Goal: Information Seeking & Learning: Learn about a topic

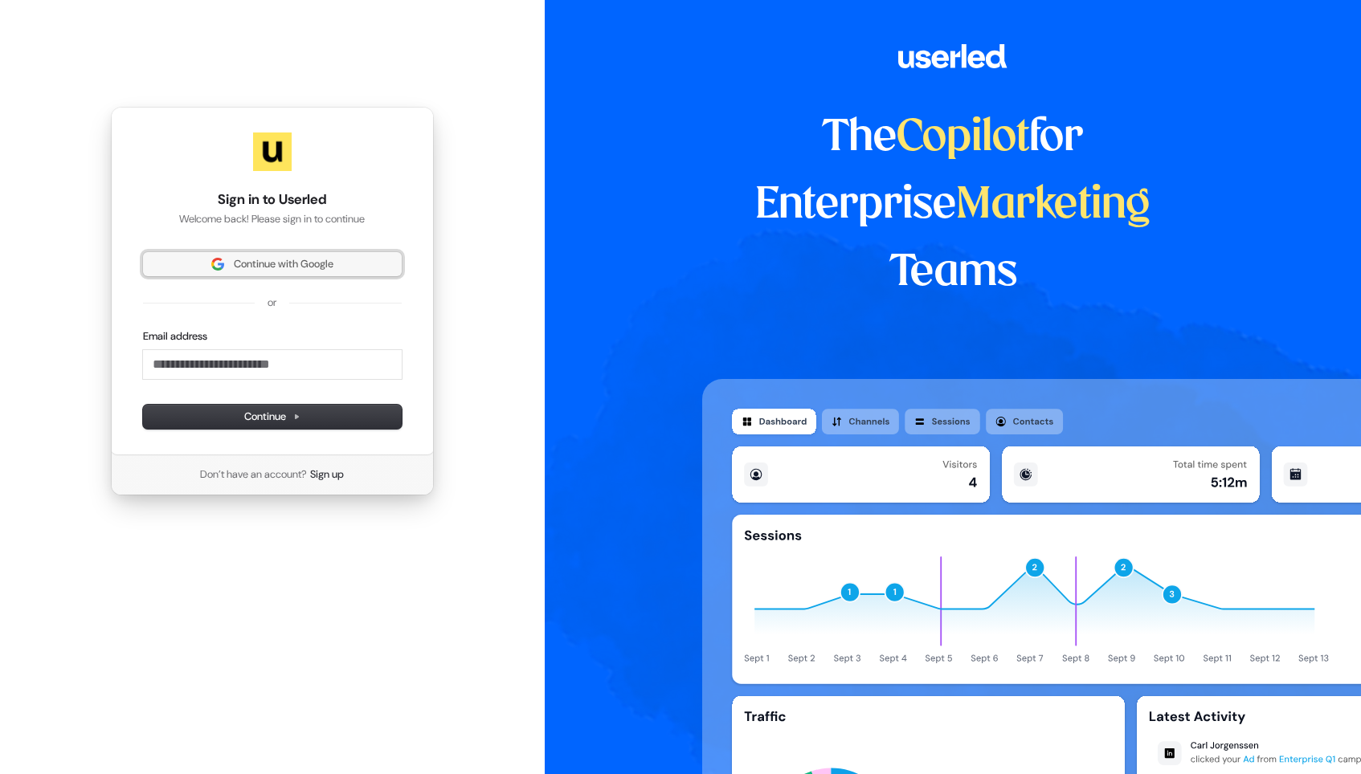
click at [276, 263] on span "Continue with Google" at bounding box center [284, 264] width 100 height 14
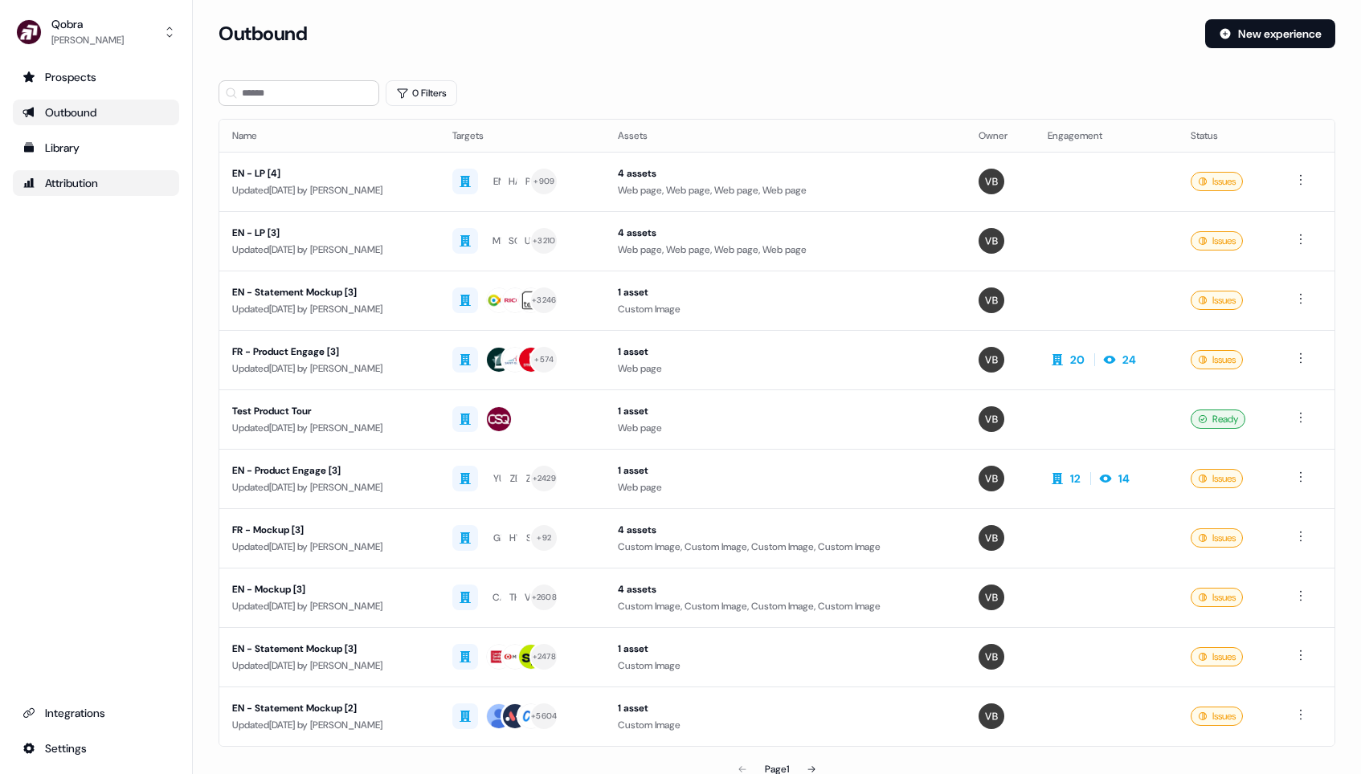
click at [55, 179] on div "Attribution" at bounding box center [95, 183] width 147 height 16
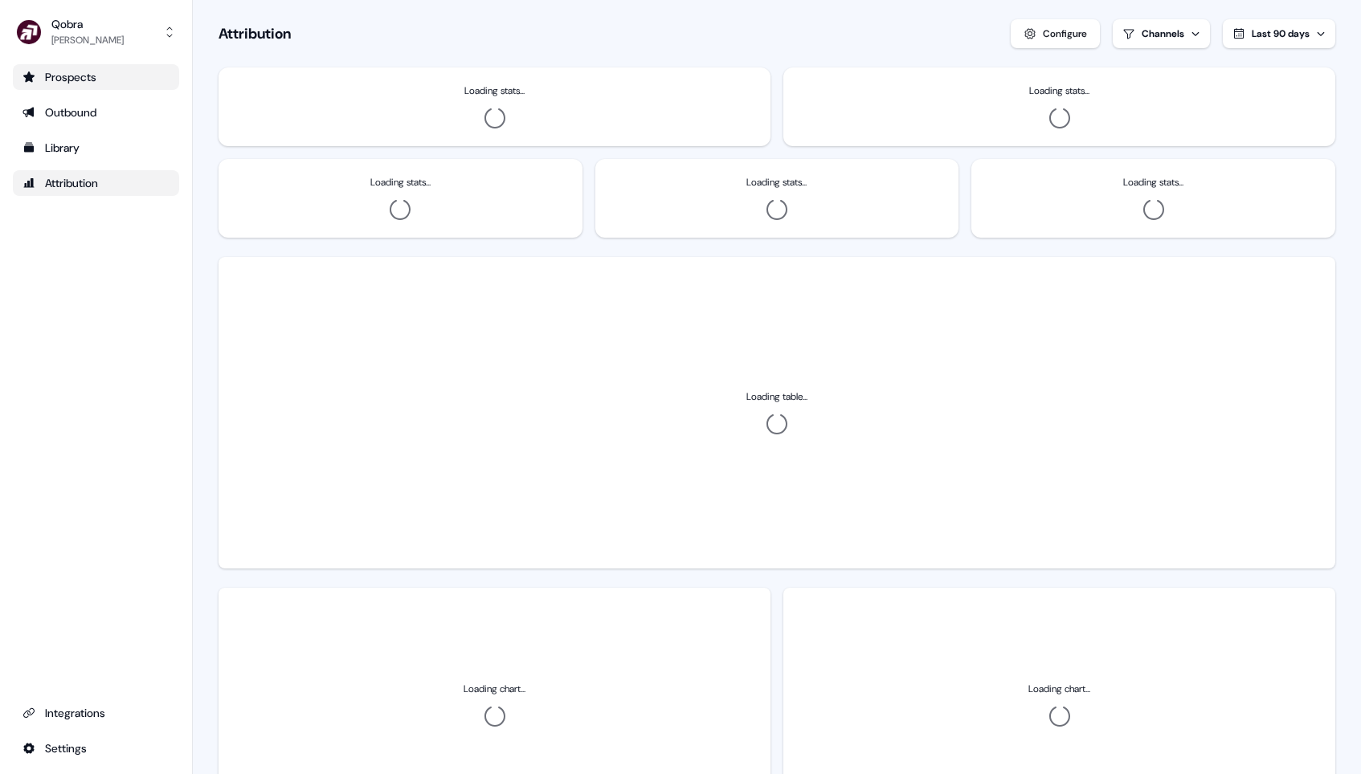
click at [86, 78] on div "Prospects" at bounding box center [95, 77] width 147 height 16
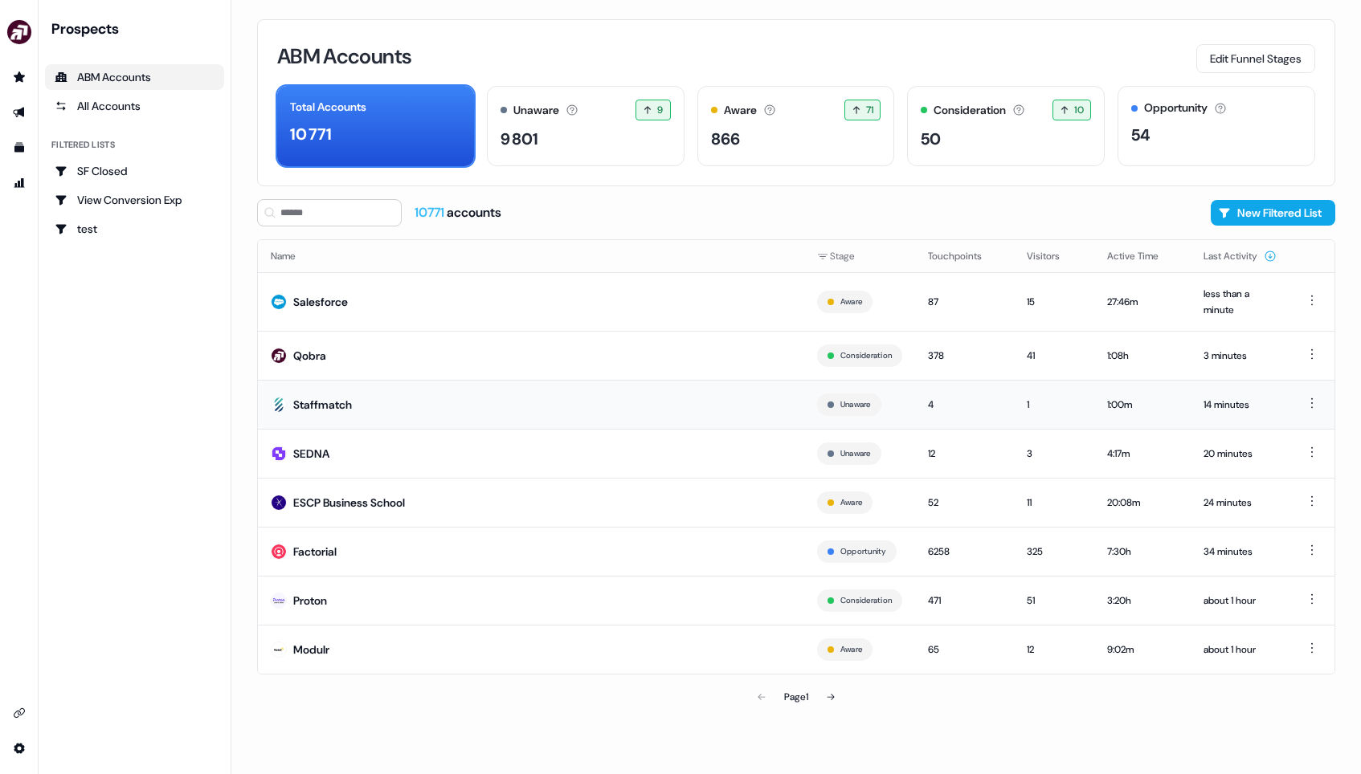
click at [678, 402] on td "Staffmatch" at bounding box center [531, 404] width 546 height 49
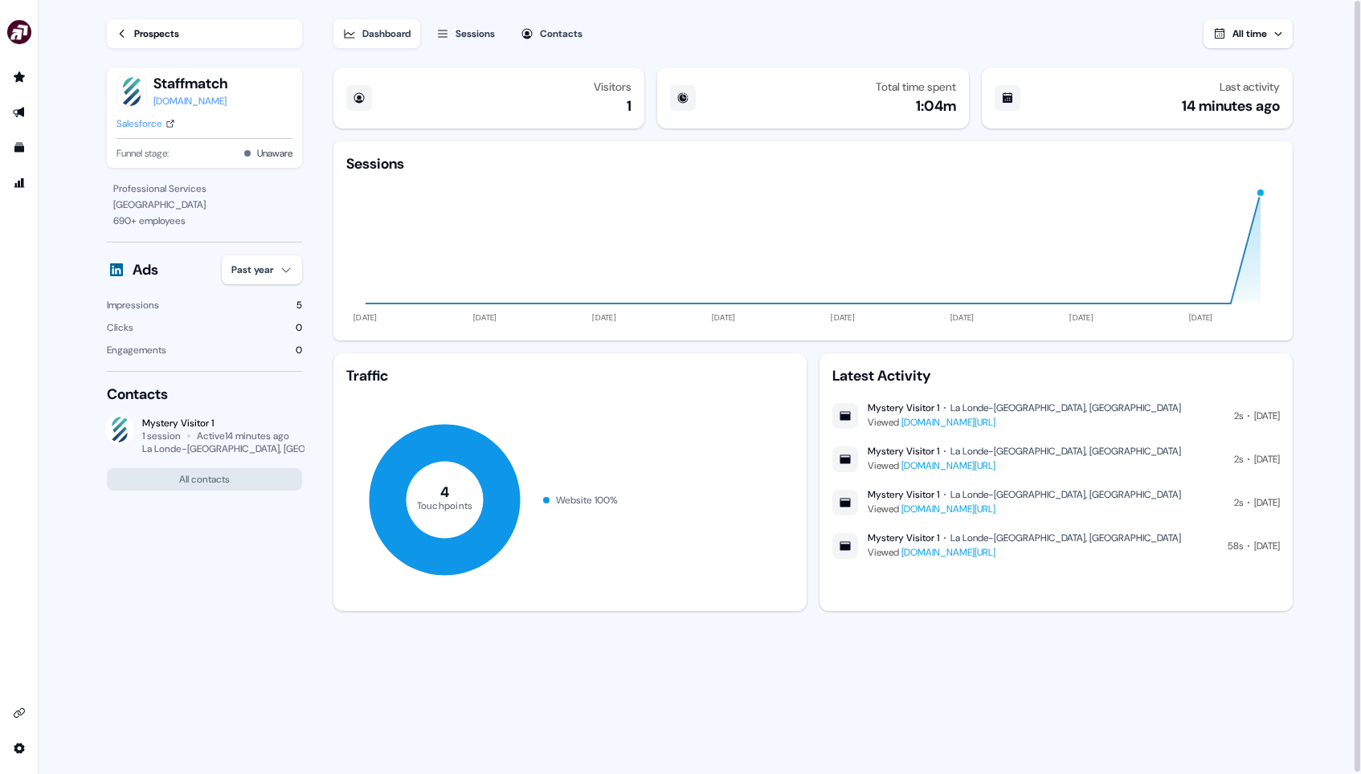
click at [197, 40] on link "Prospects" at bounding box center [204, 33] width 195 height 29
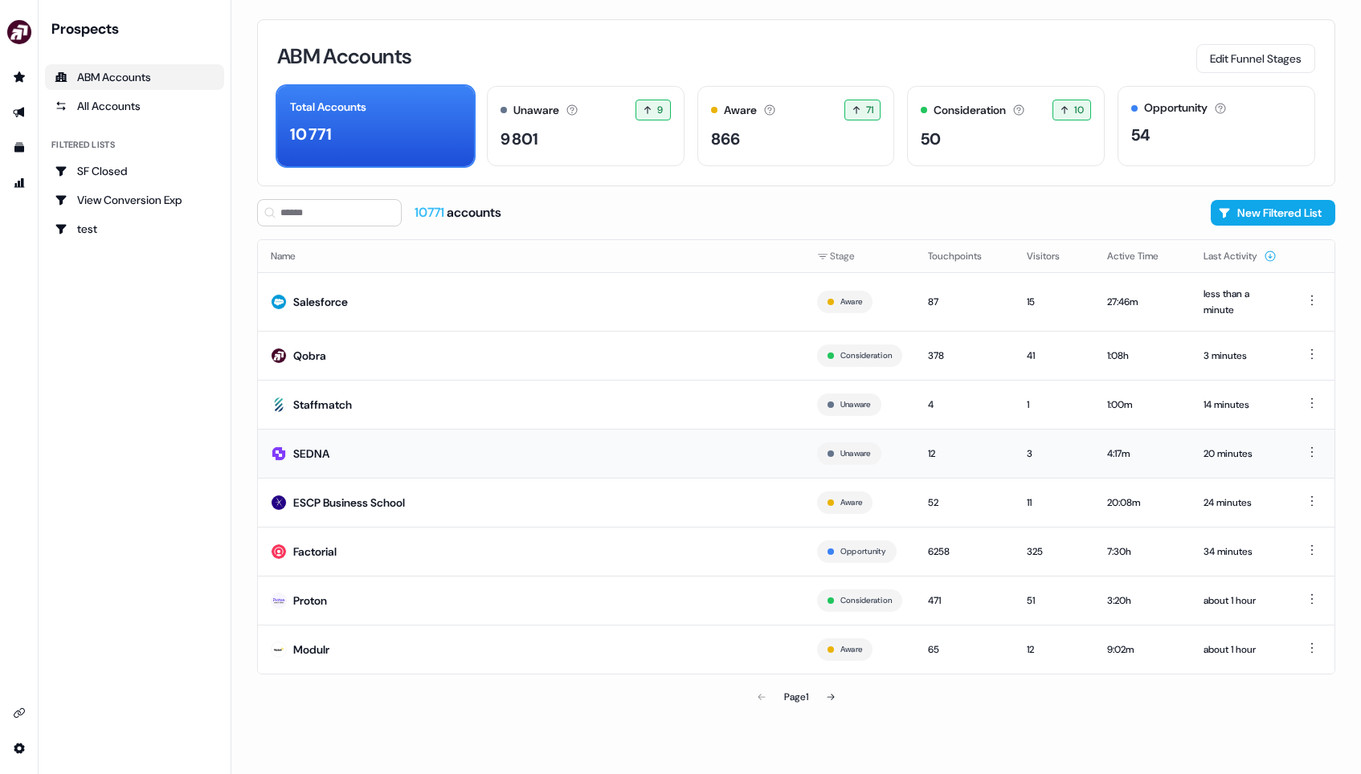
click at [692, 456] on td "SEDNA" at bounding box center [531, 453] width 546 height 49
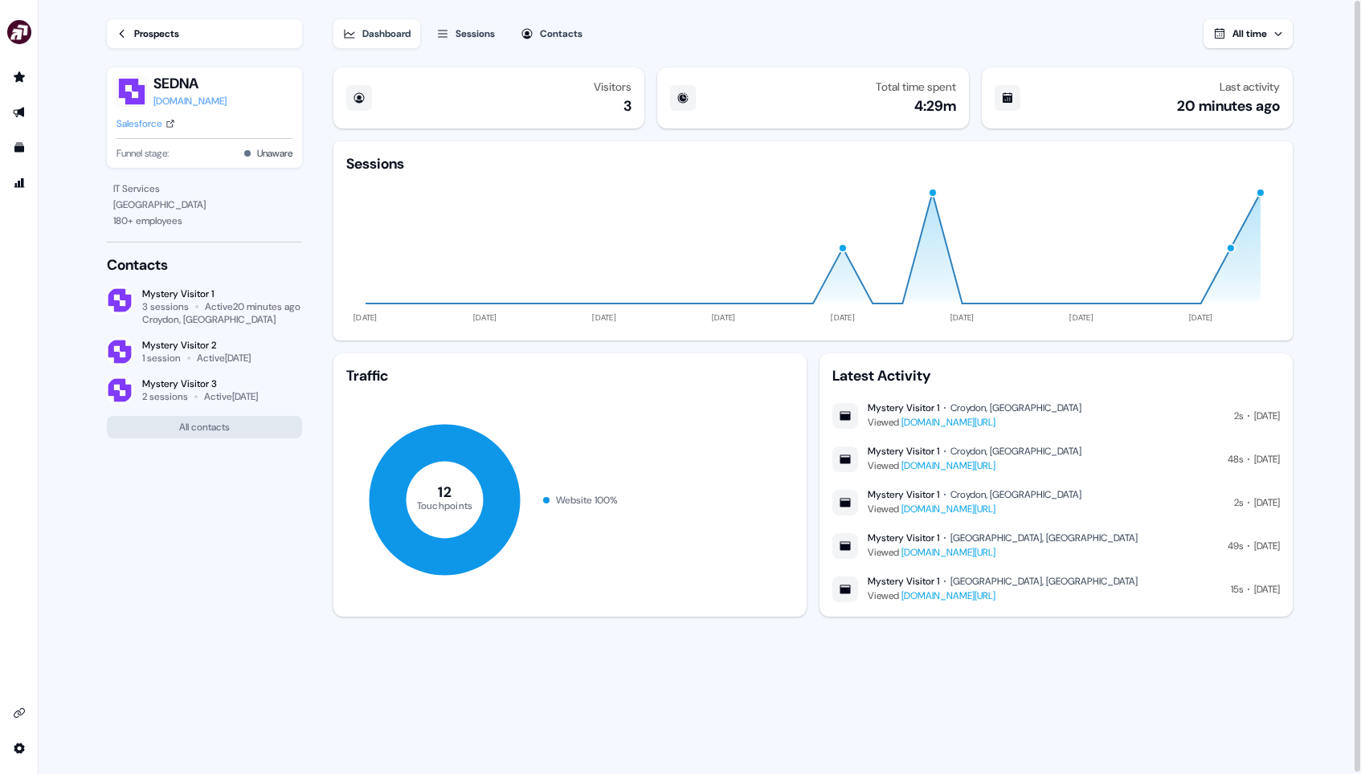
click at [241, 39] on link "Prospects" at bounding box center [204, 33] width 195 height 29
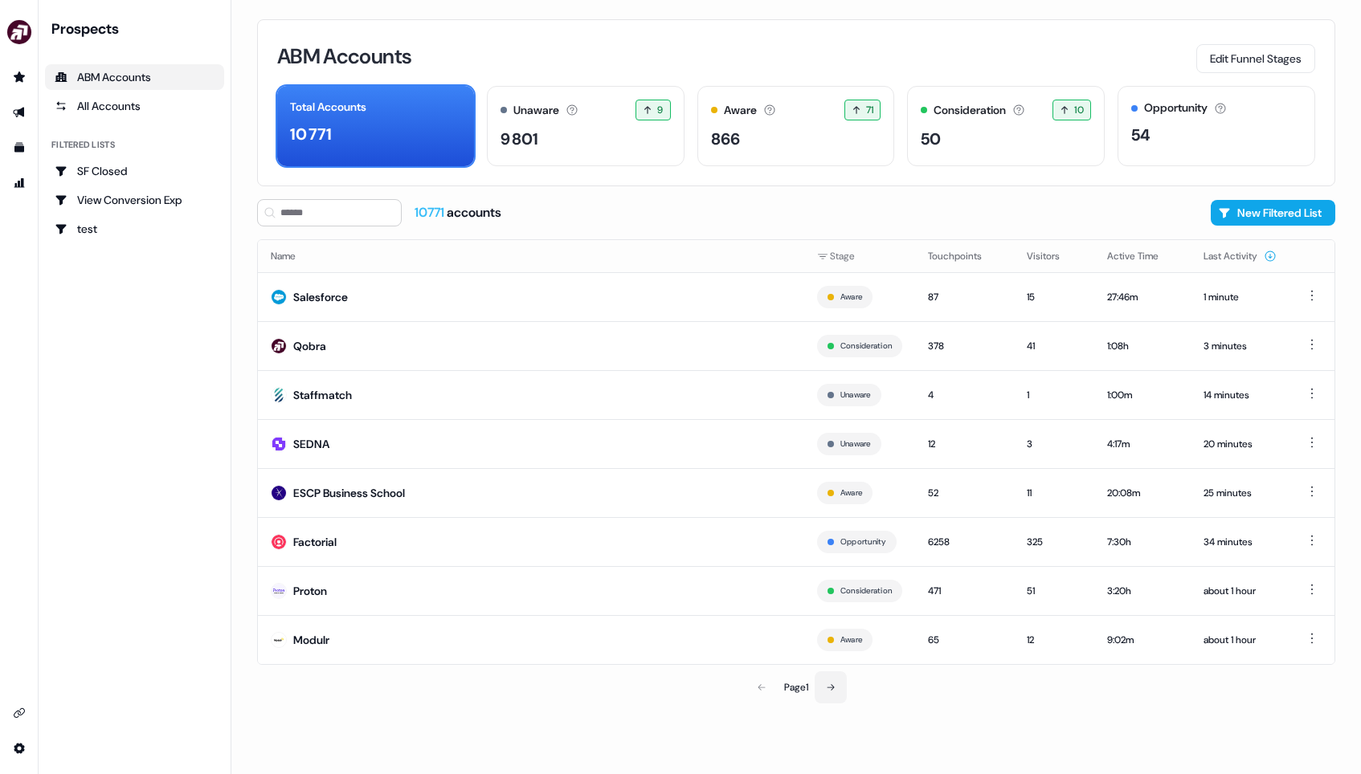
click at [827, 691] on icon at bounding box center [831, 688] width 10 height 10
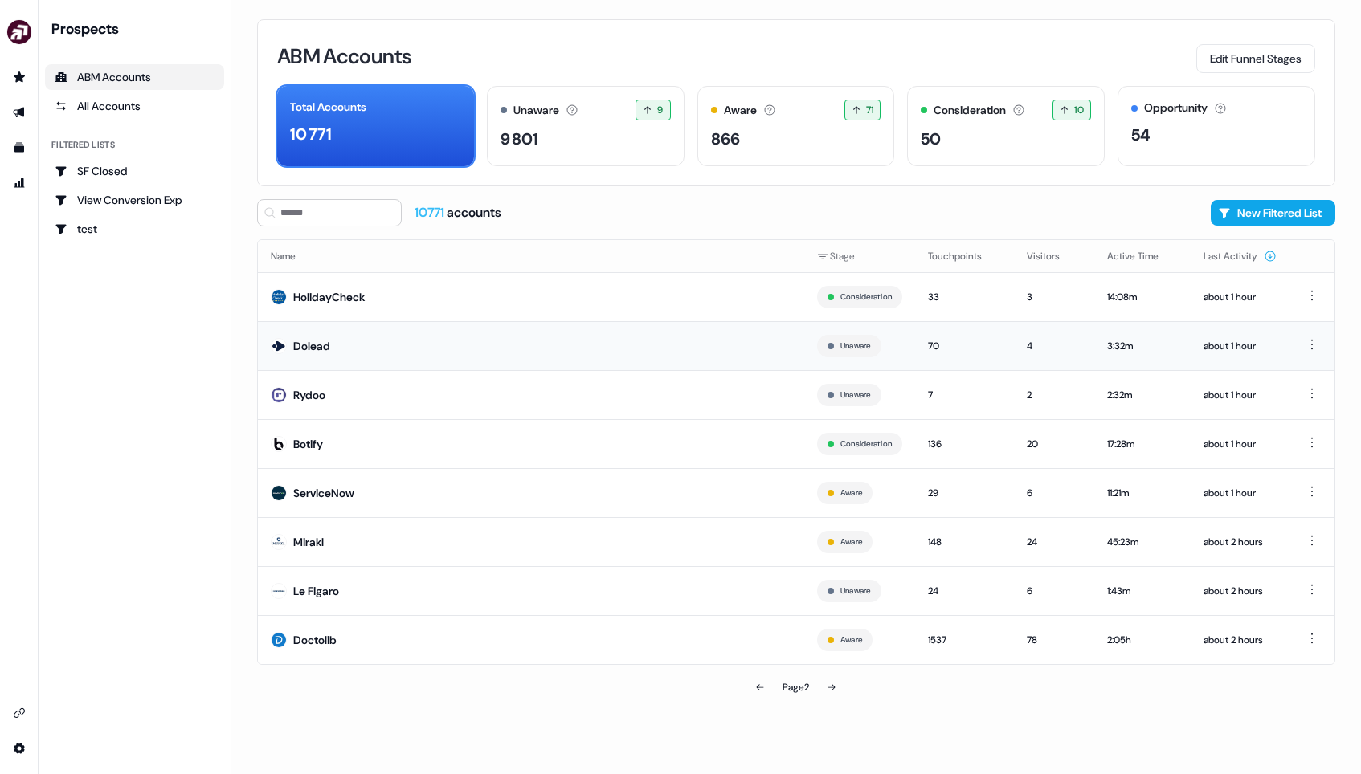
click at [636, 359] on td "Dolead" at bounding box center [531, 345] width 546 height 49
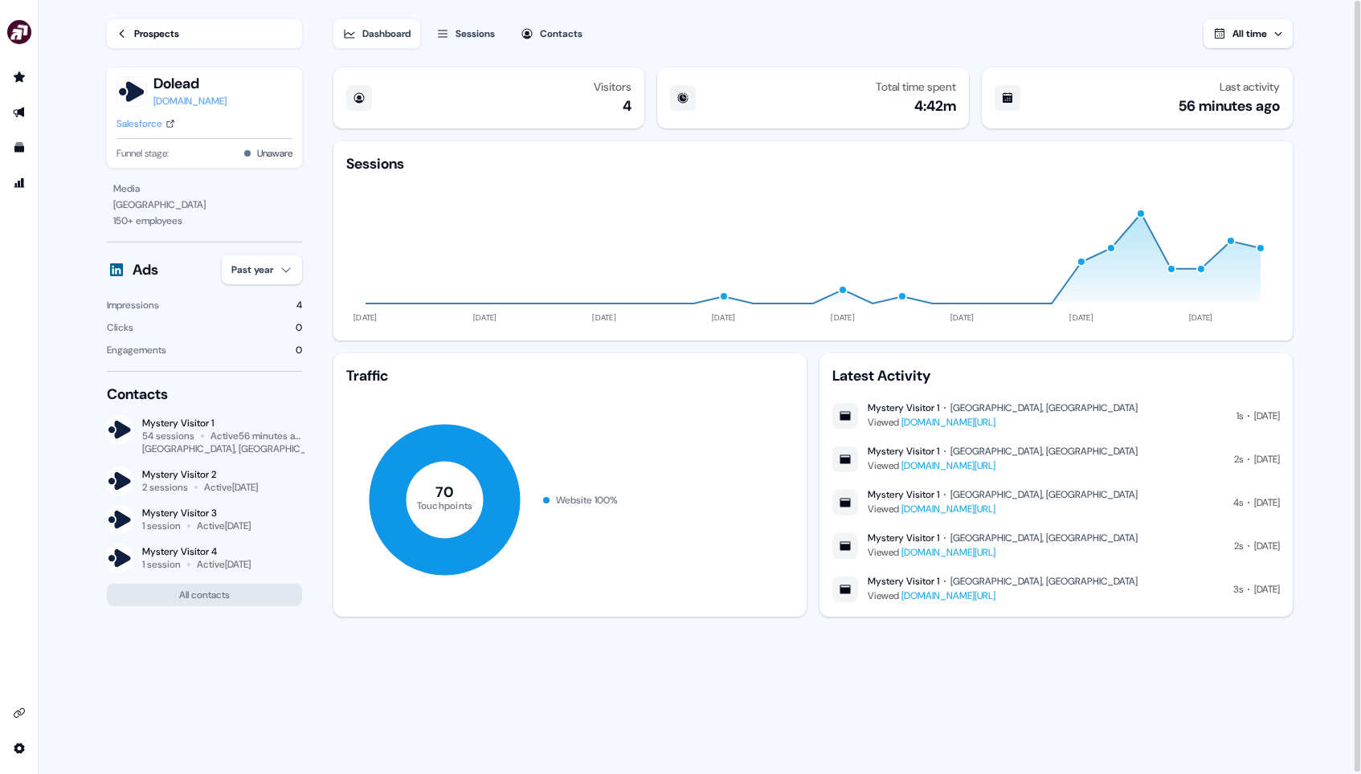
click at [210, 35] on link "Prospects" at bounding box center [204, 33] width 195 height 29
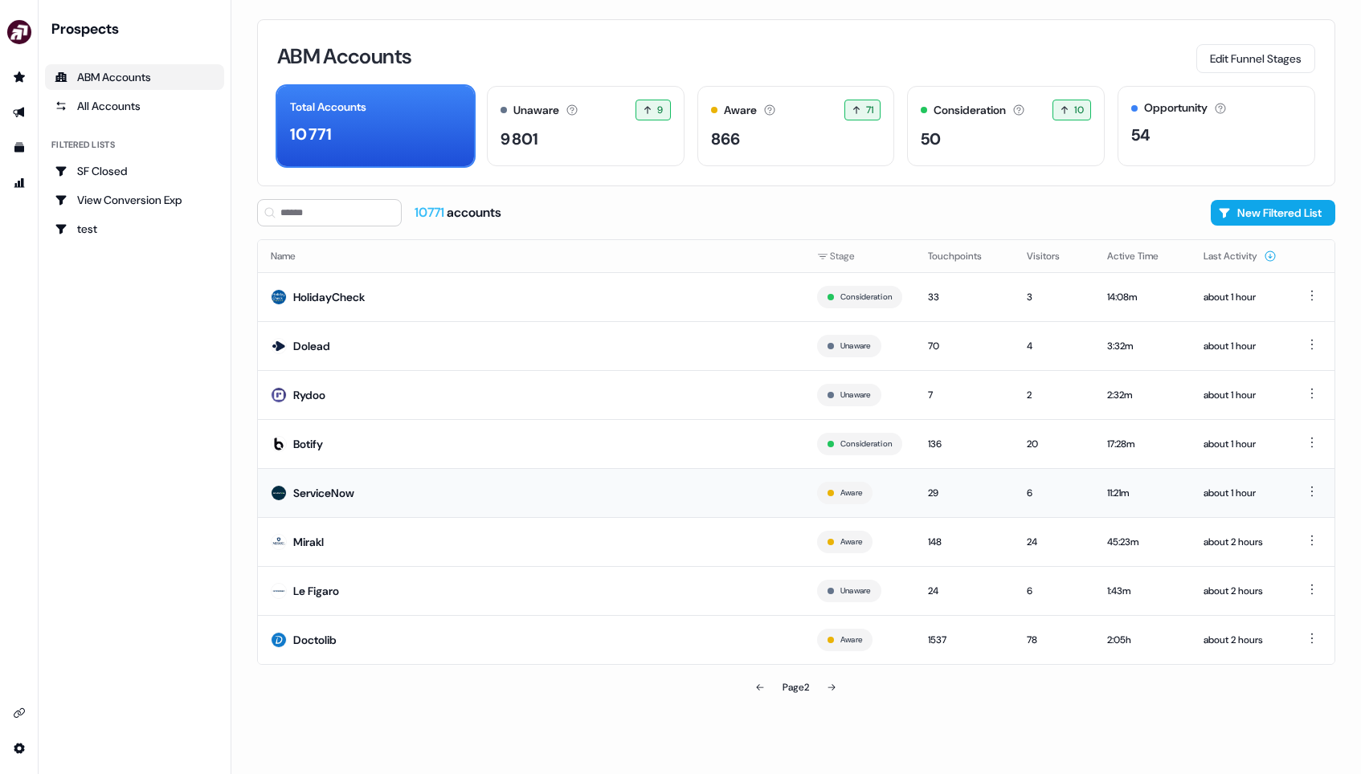
click at [635, 479] on td "ServiceNow" at bounding box center [531, 492] width 546 height 49
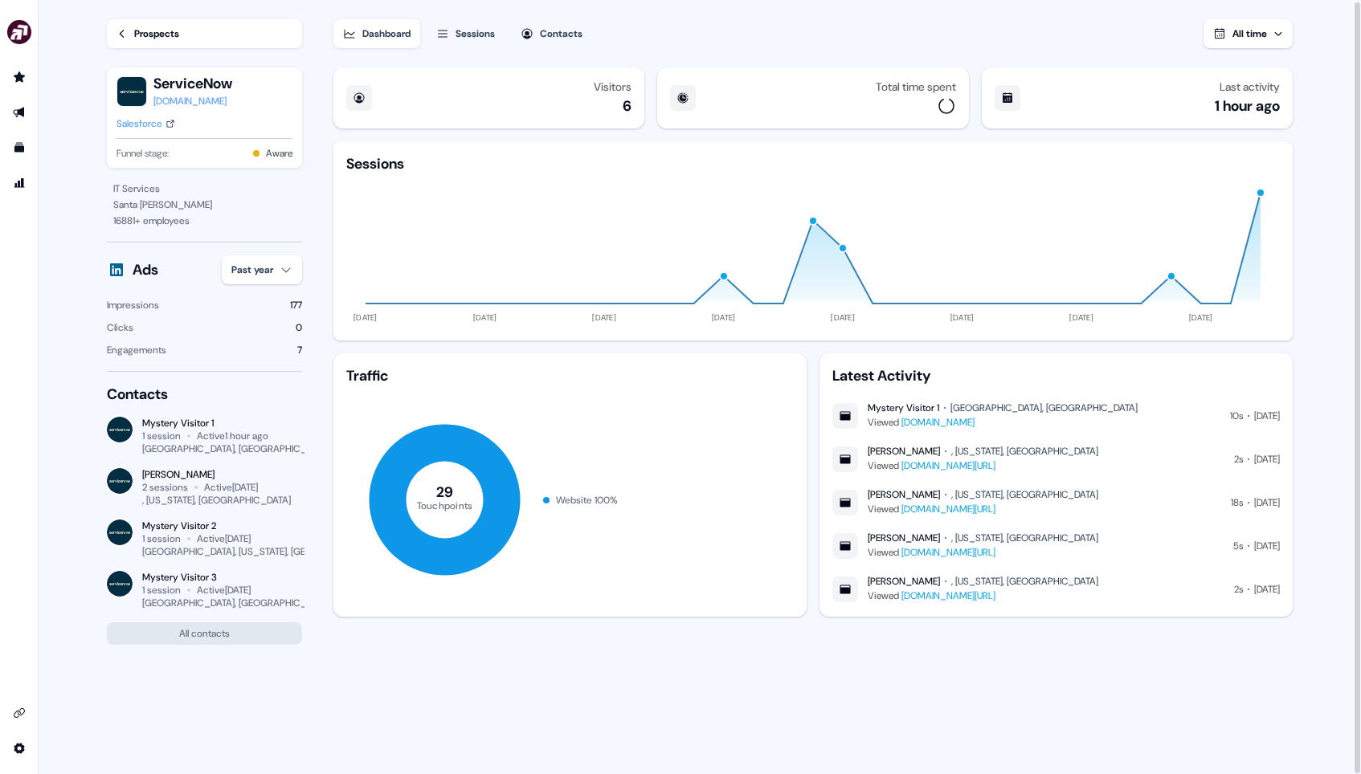
scroll to position [2, 0]
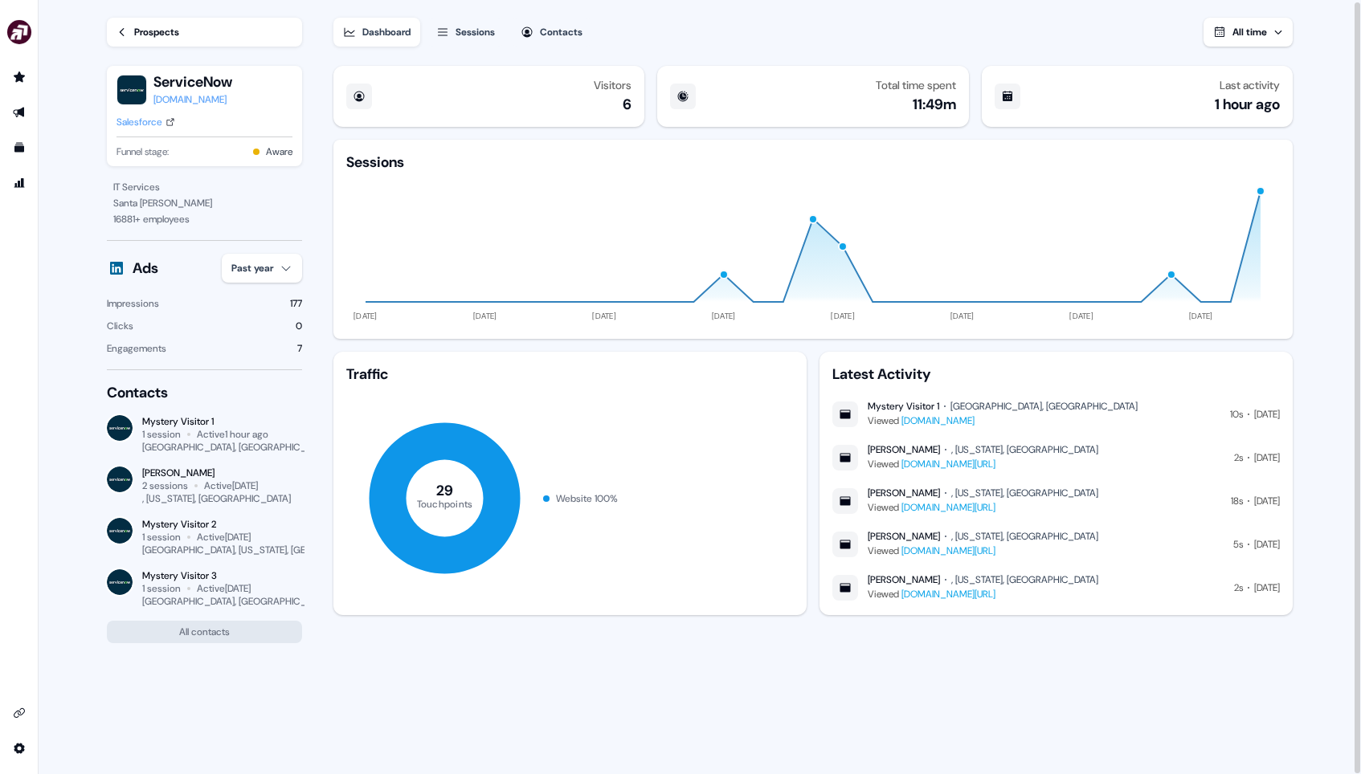
click at [178, 477] on div "[PERSON_NAME]" at bounding box center [216, 473] width 149 height 13
click at [178, 472] on div "[PERSON_NAME]" at bounding box center [216, 473] width 149 height 13
copy div "[PERSON_NAME]"
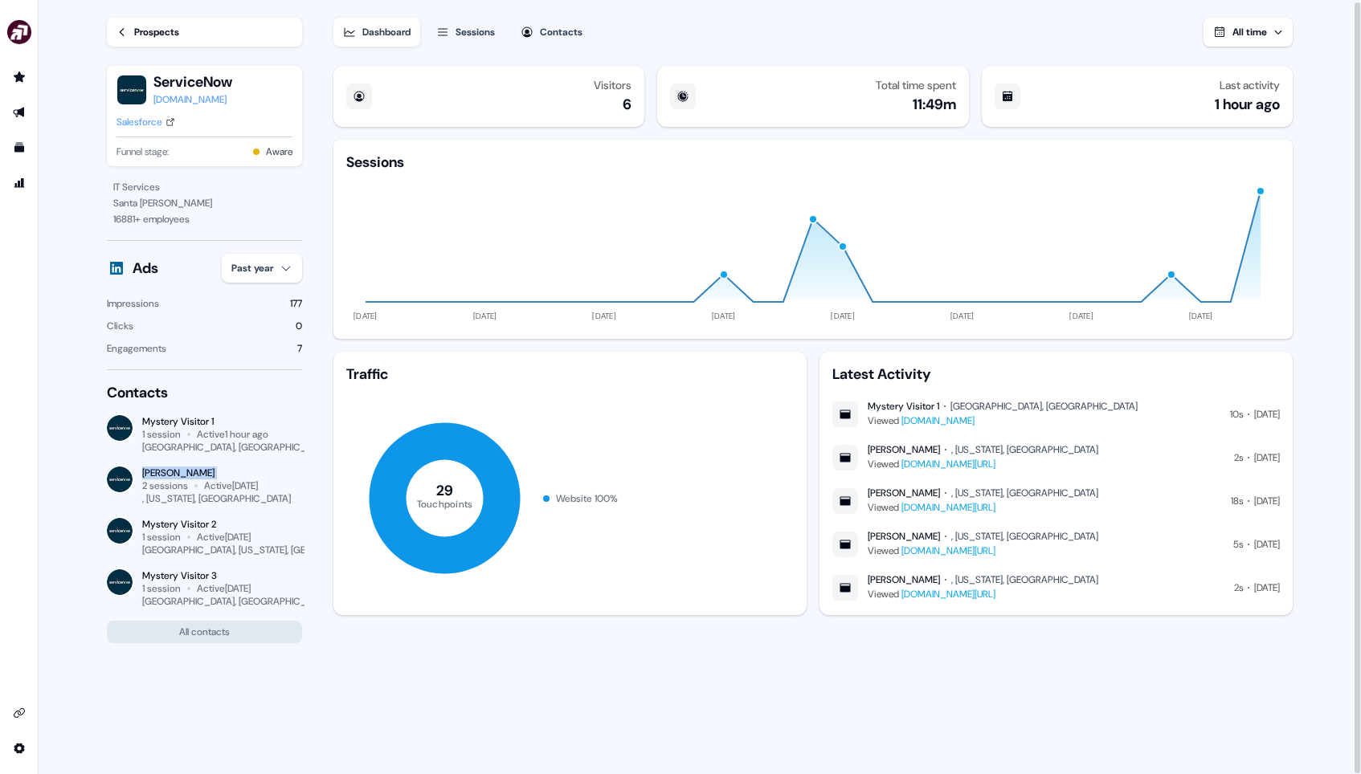
click at [487, 21] on button "Sessions" at bounding box center [466, 32] width 78 height 29
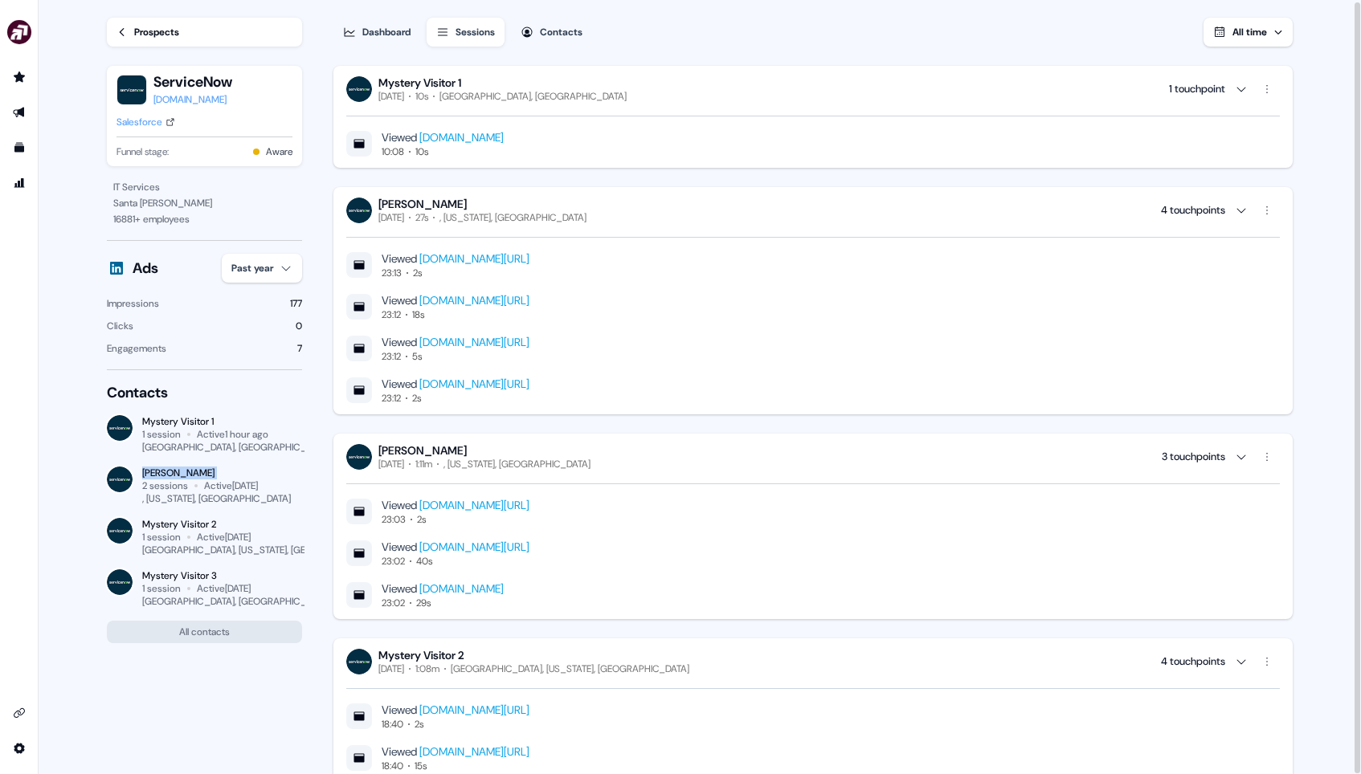
drag, startPoint x: 460, startPoint y: 450, endPoint x: 390, endPoint y: 451, distance: 69.9
click at [390, 451] on div "[PERSON_NAME]" at bounding box center [484, 450] width 212 height 14
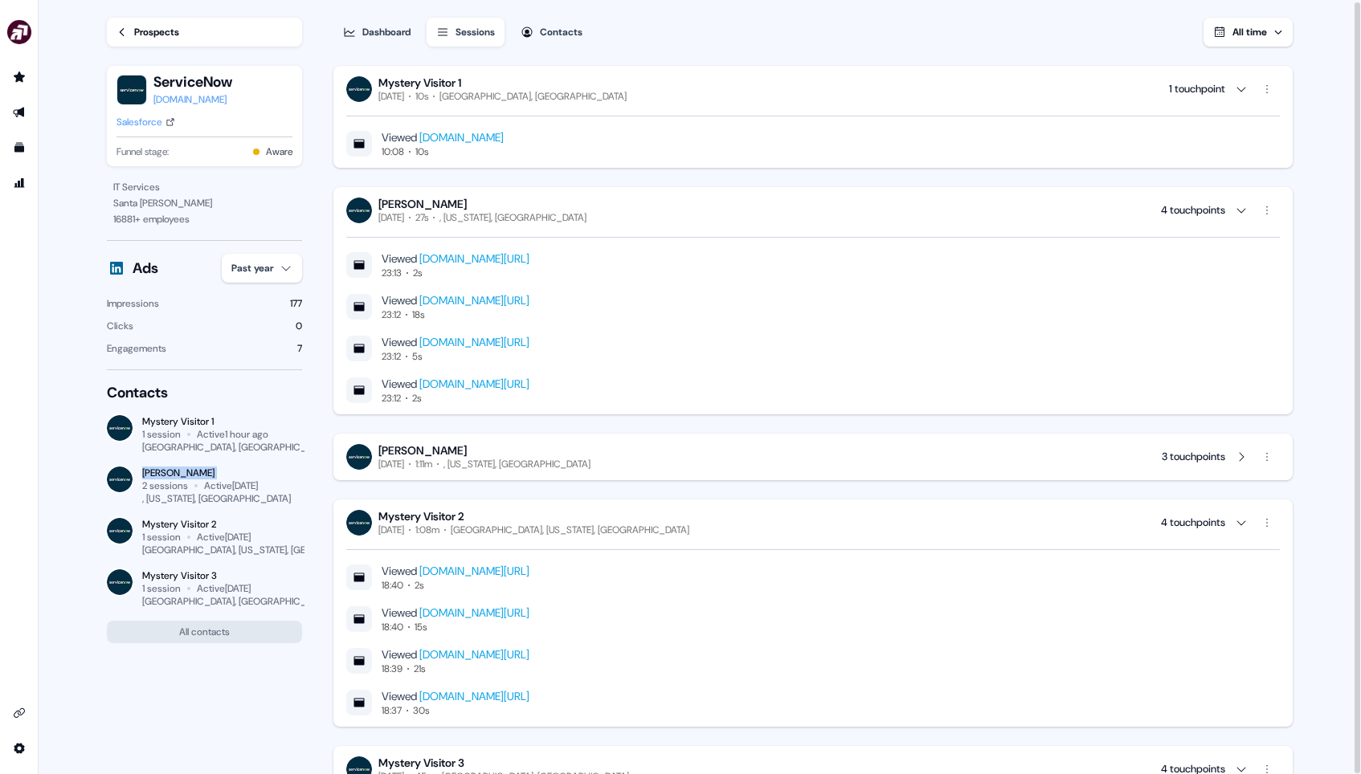
click at [410, 451] on div "[PERSON_NAME]" at bounding box center [484, 450] width 212 height 14
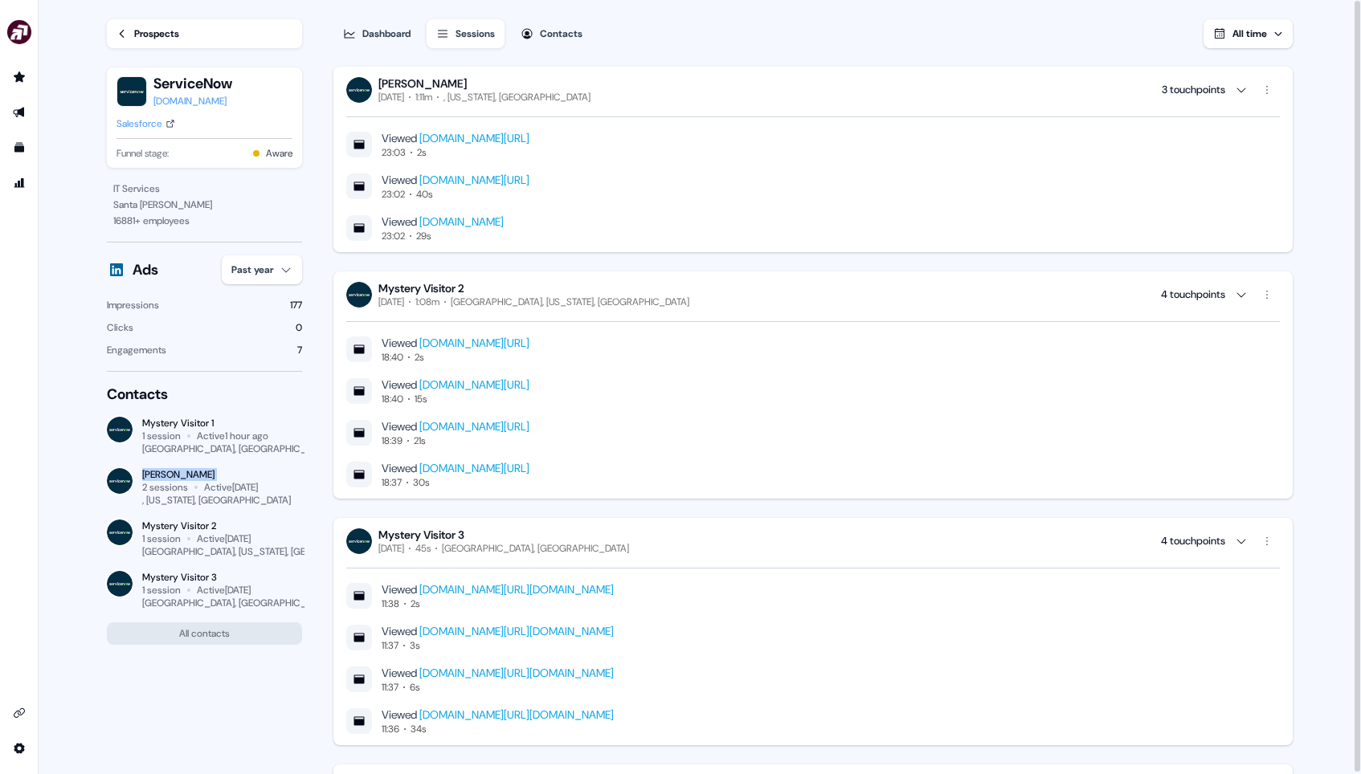
scroll to position [209, 0]
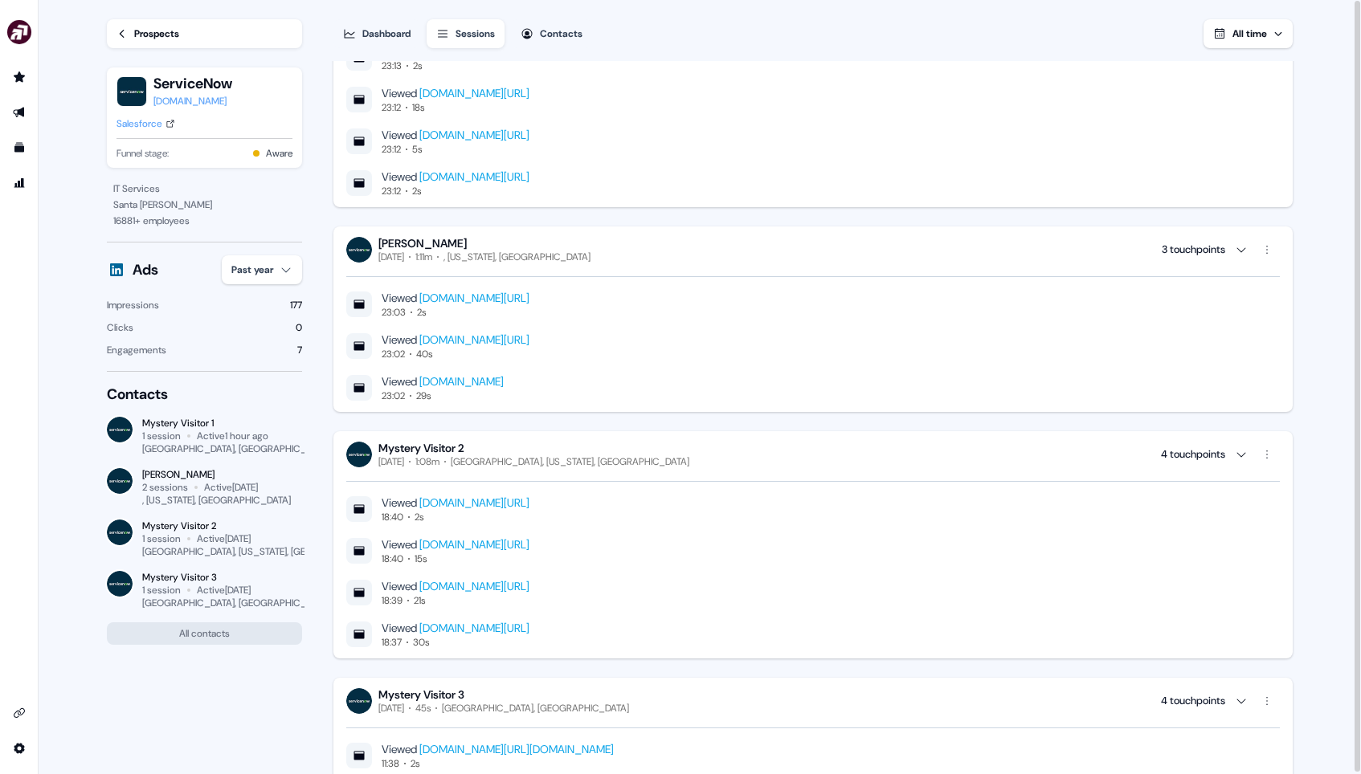
click at [185, 38] on link "Prospects" at bounding box center [204, 33] width 195 height 29
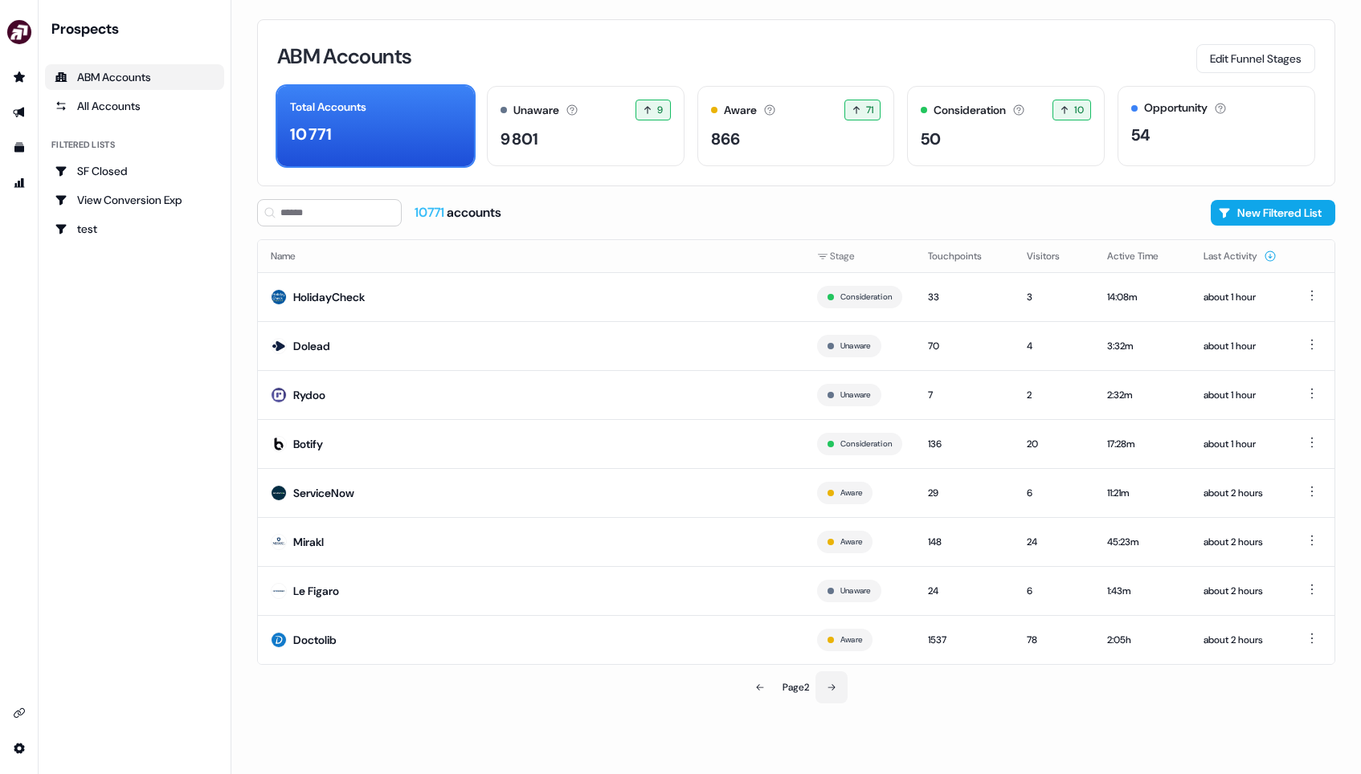
click at [842, 689] on button at bounding box center [831, 688] width 32 height 32
click at [786, 693] on div "Page 3" at bounding box center [795, 688] width 27 height 16
click at [767, 692] on button at bounding box center [760, 688] width 32 height 32
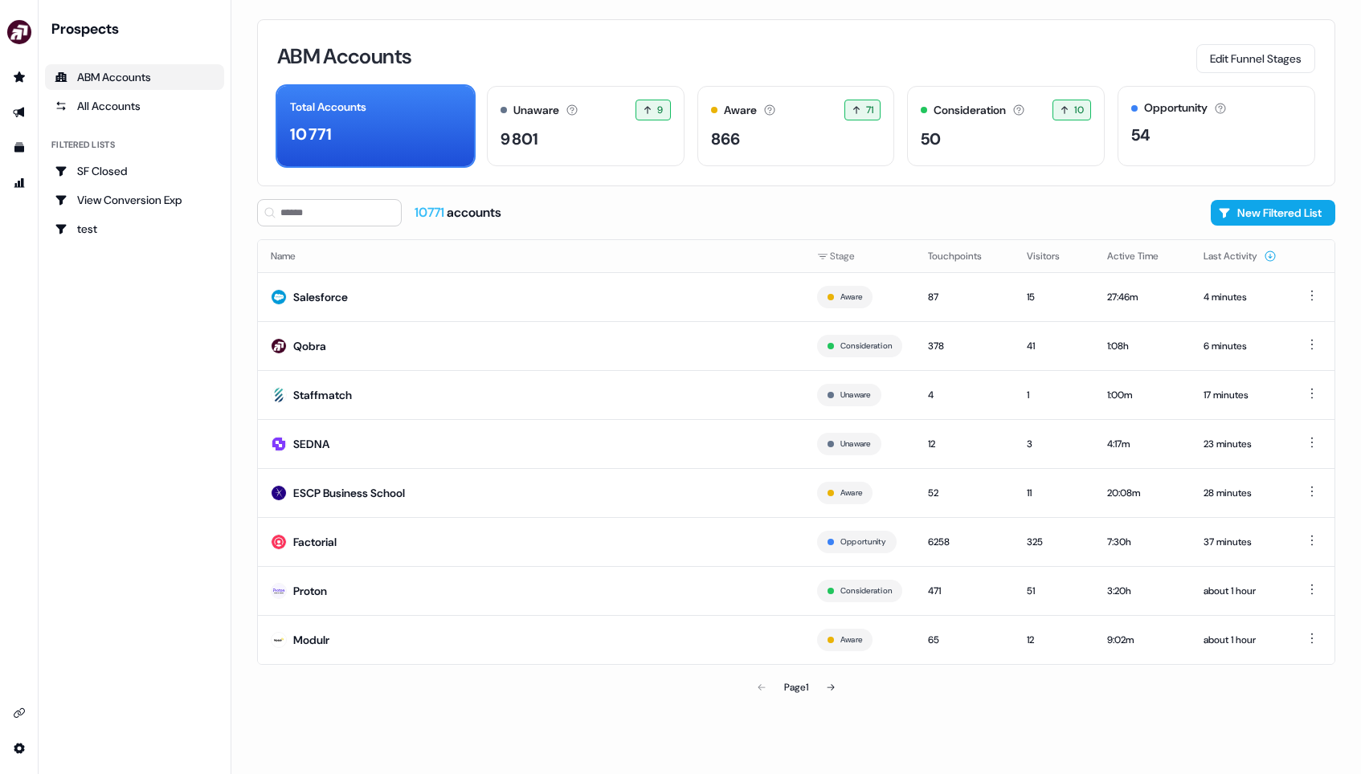
click at [133, 144] on div "Filtered lists" at bounding box center [134, 145] width 179 height 14
click at [133, 103] on div "All Accounts" at bounding box center [135, 106] width 160 height 16
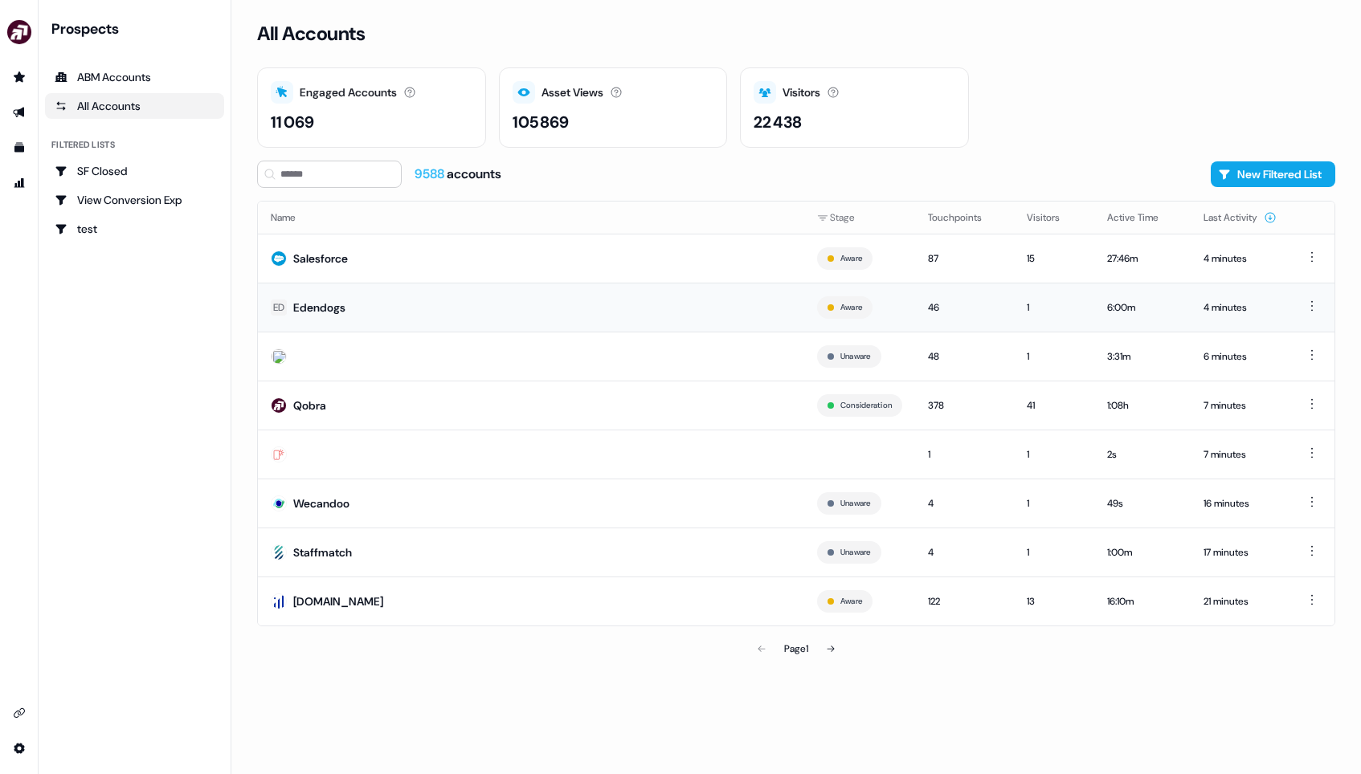
click at [529, 315] on td "ED Edendogs" at bounding box center [531, 307] width 546 height 49
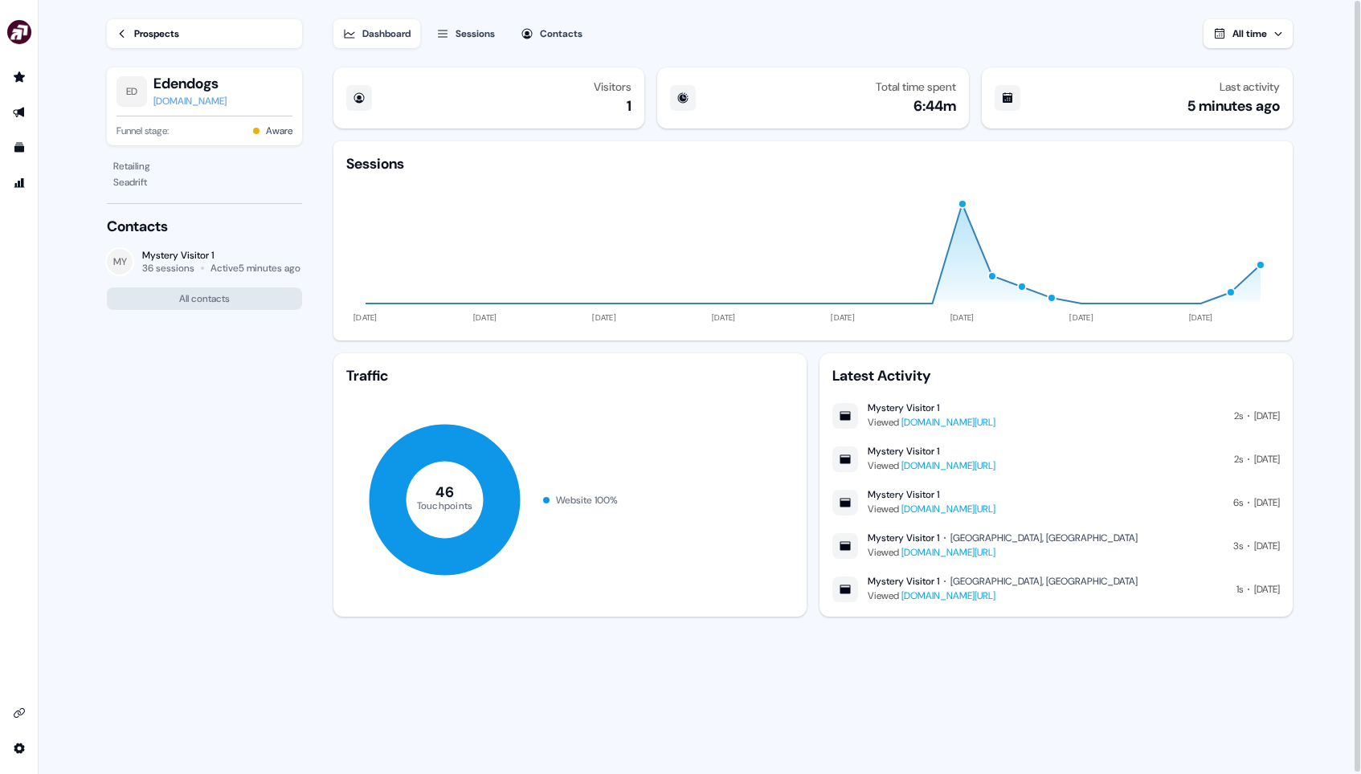
click at [222, 39] on link "Prospects" at bounding box center [204, 33] width 195 height 29
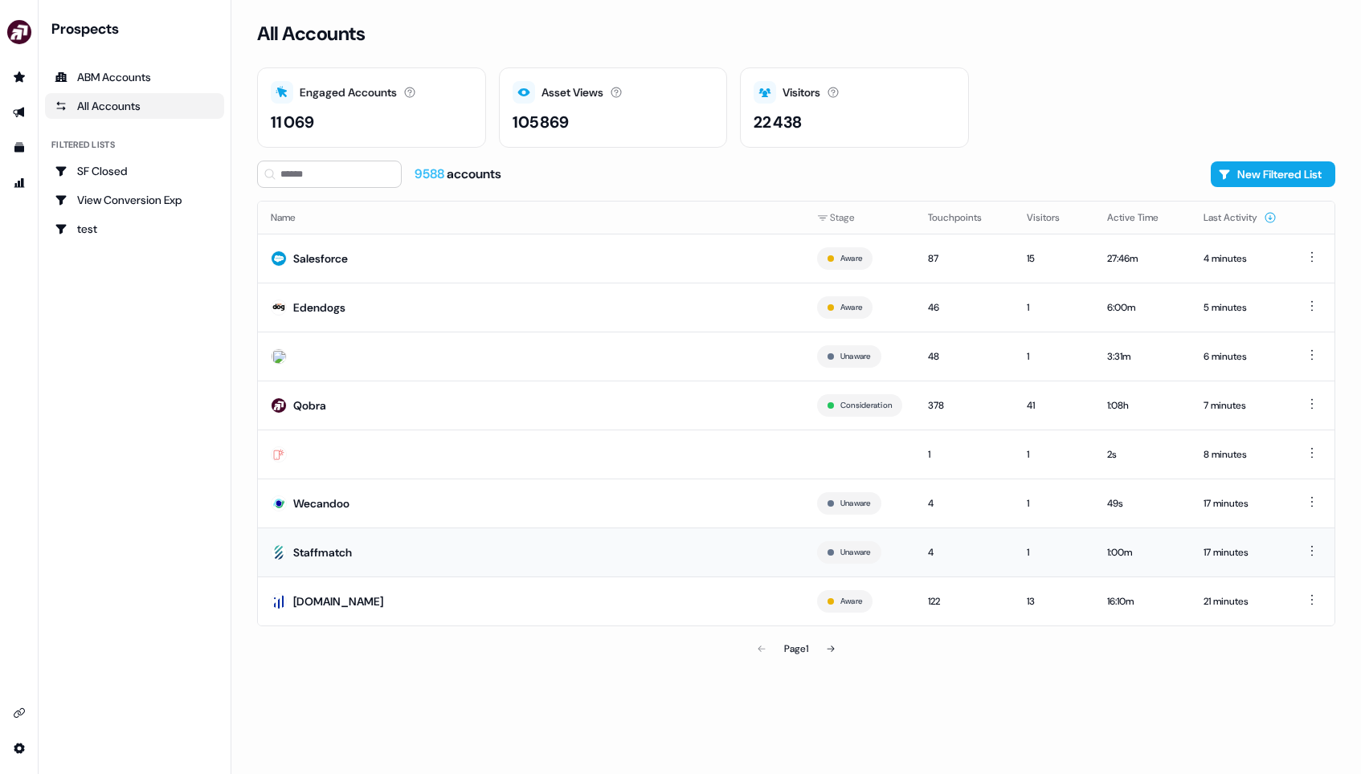
click at [401, 547] on td "Staffmatch" at bounding box center [531, 552] width 546 height 49
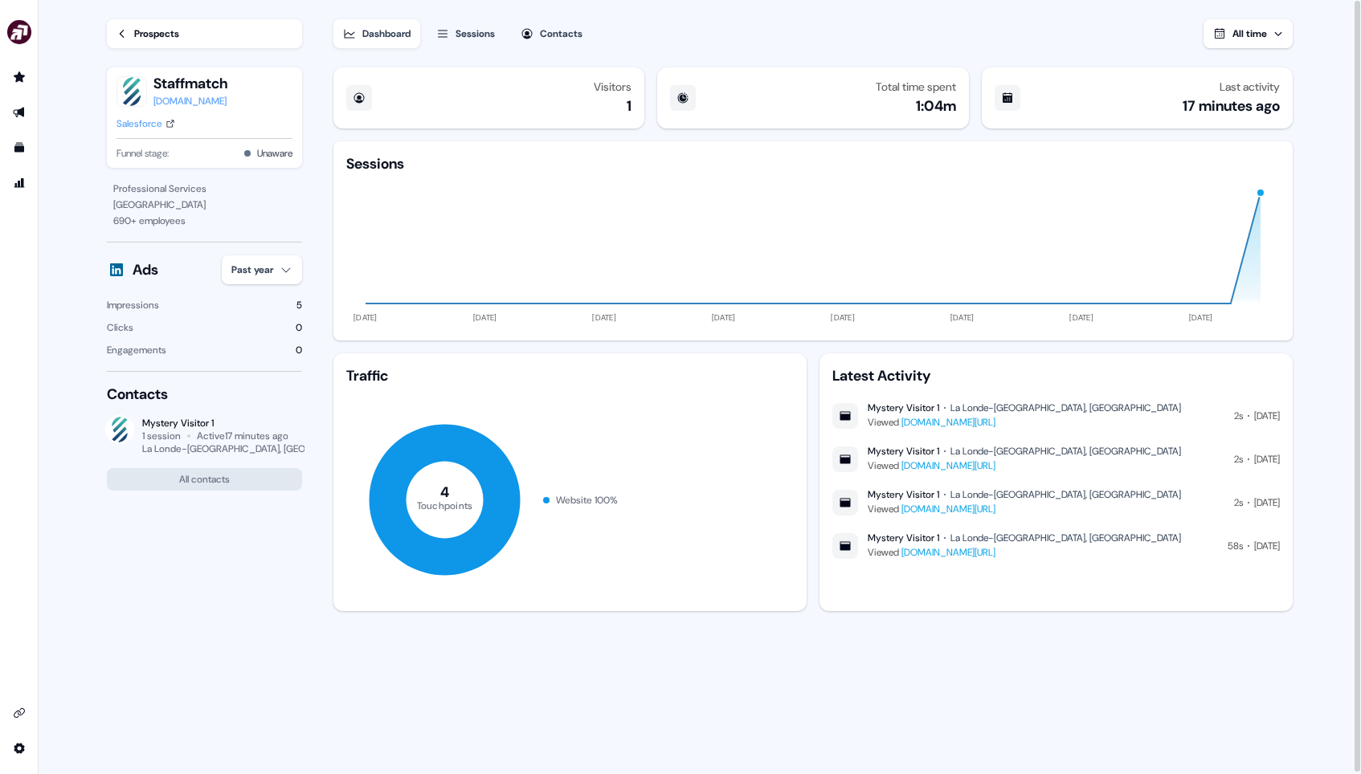
click at [229, 32] on link "Prospects" at bounding box center [204, 33] width 195 height 29
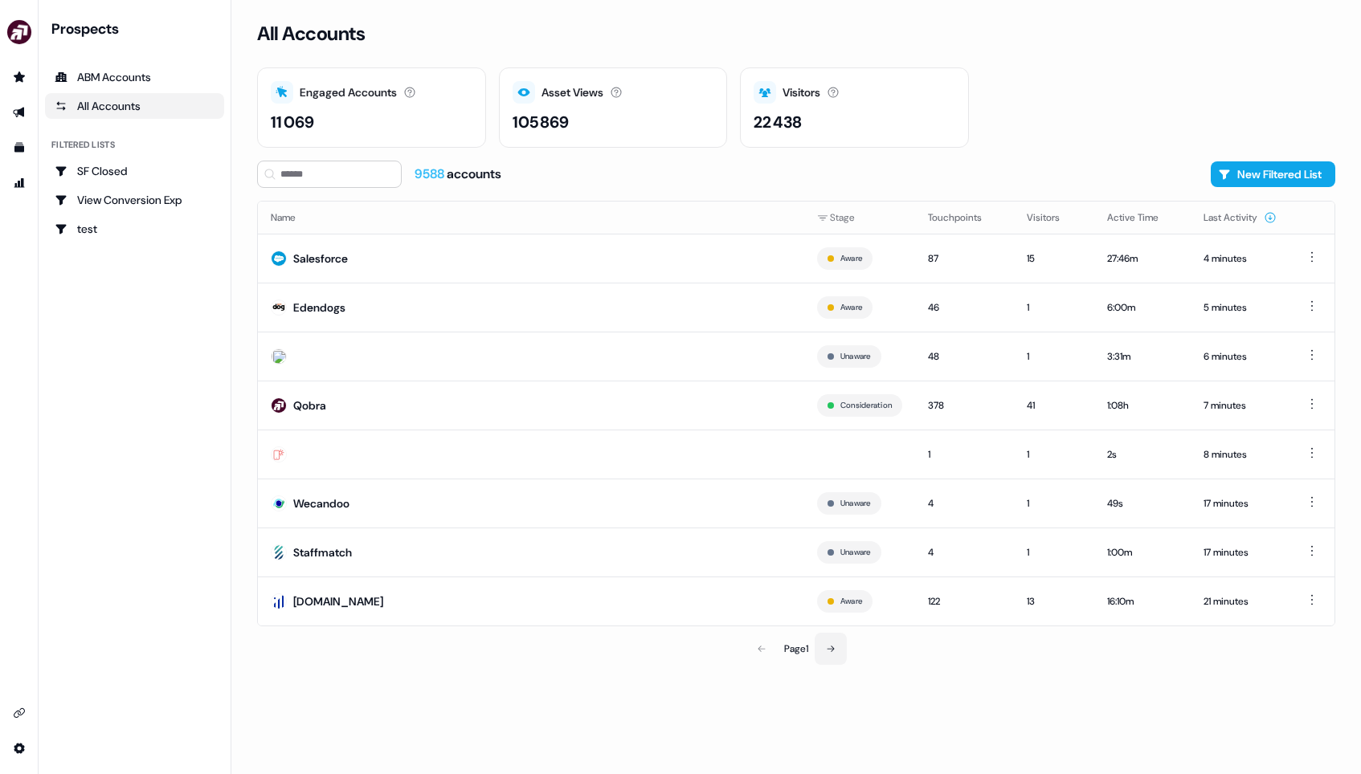
click at [839, 649] on button at bounding box center [831, 649] width 32 height 32
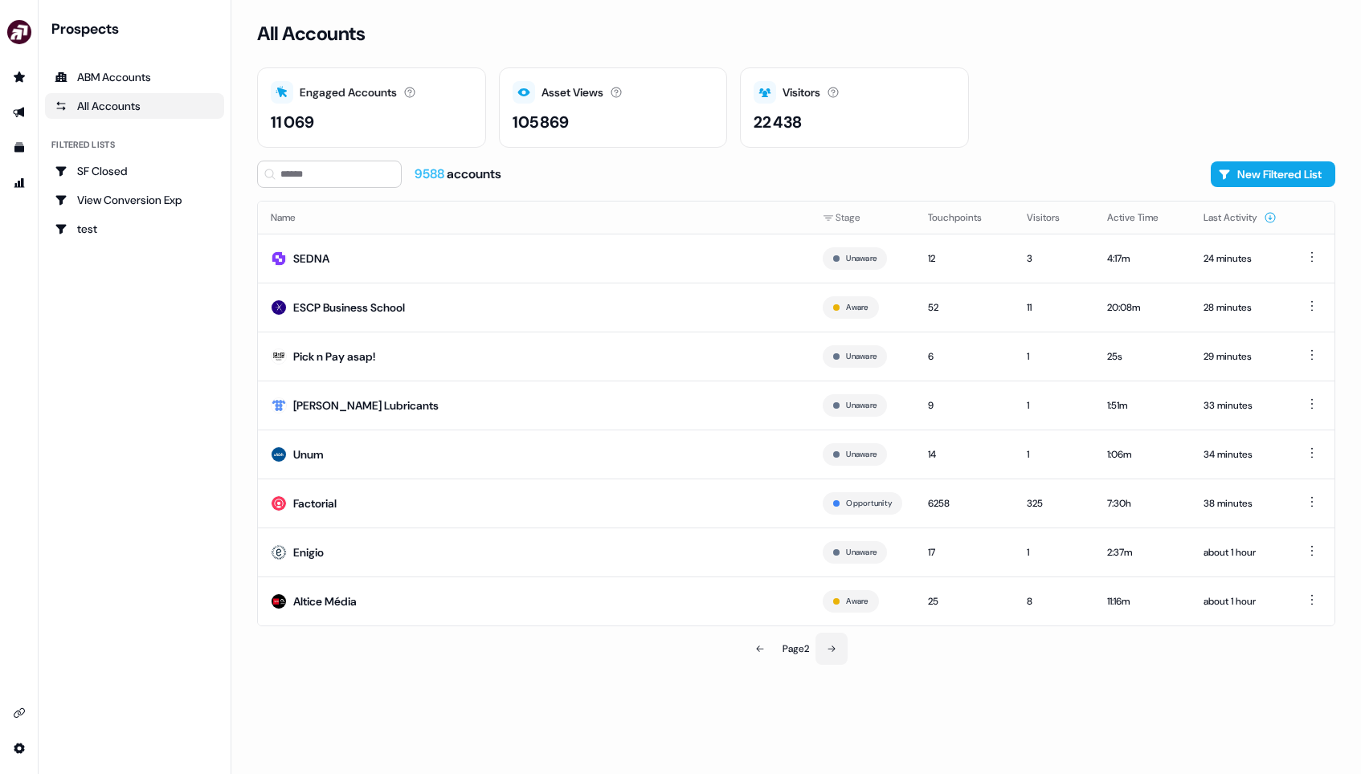
click at [834, 643] on button at bounding box center [831, 649] width 32 height 32
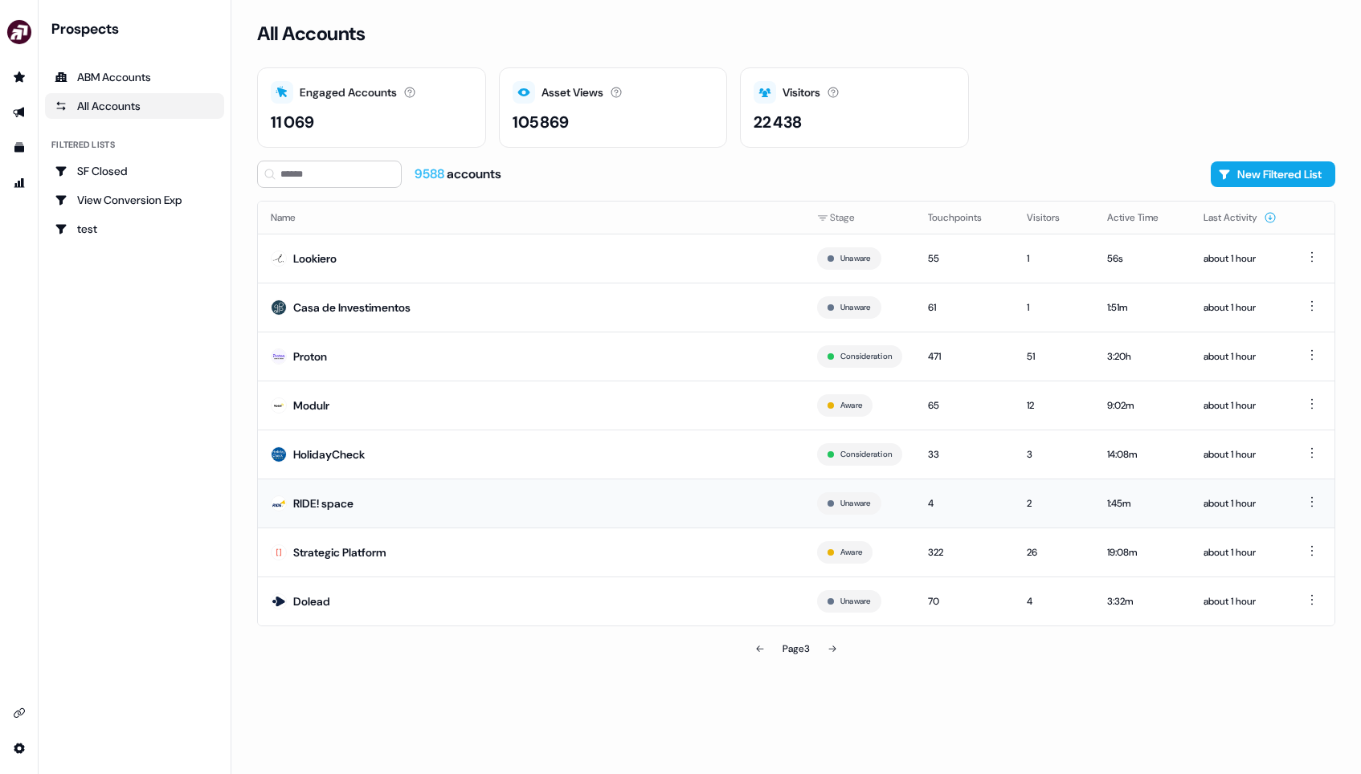
click at [420, 503] on td "RIDE! space" at bounding box center [531, 503] width 546 height 49
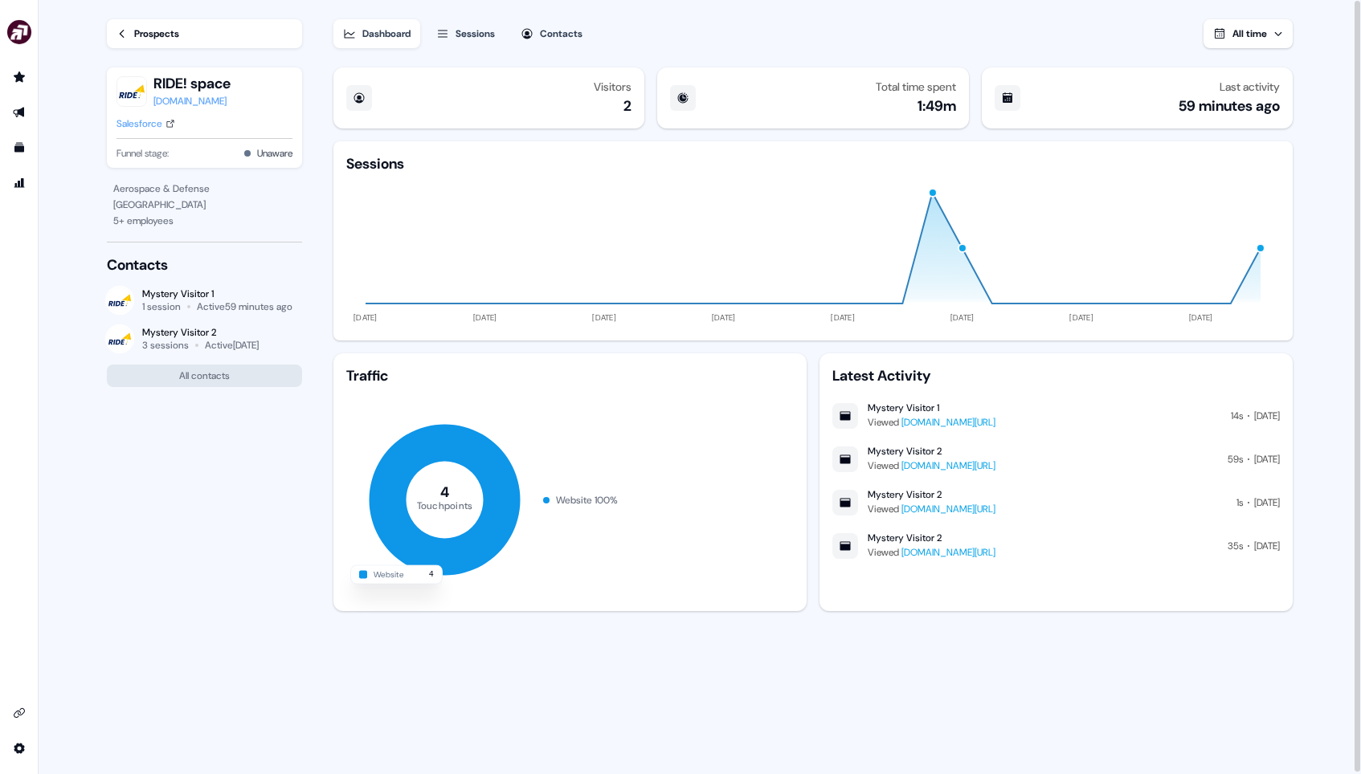
click at [341, 36] on button "Dashboard" at bounding box center [376, 33] width 87 height 29
